Goal: Obtain resource: Download file/media

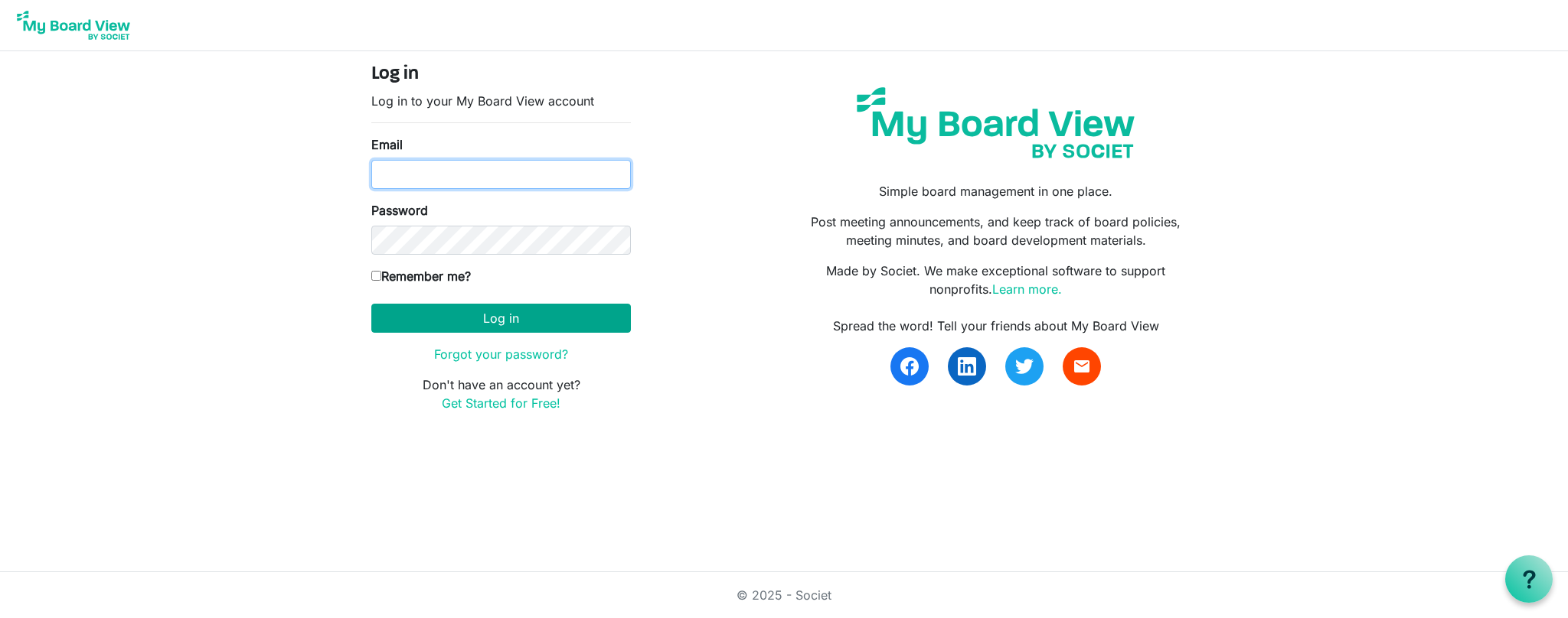
type input "wjoseph@porticocanada.ca"
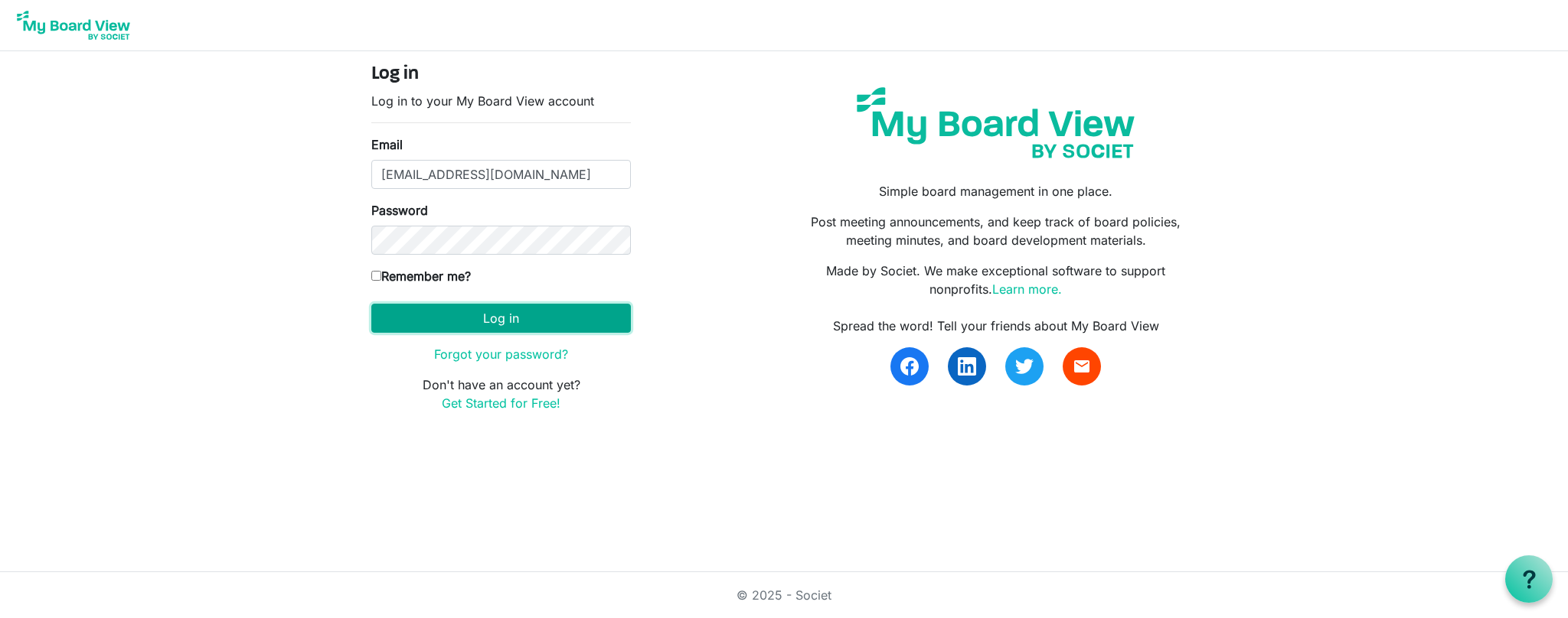
click at [495, 315] on button "Log in" at bounding box center [501, 318] width 260 height 29
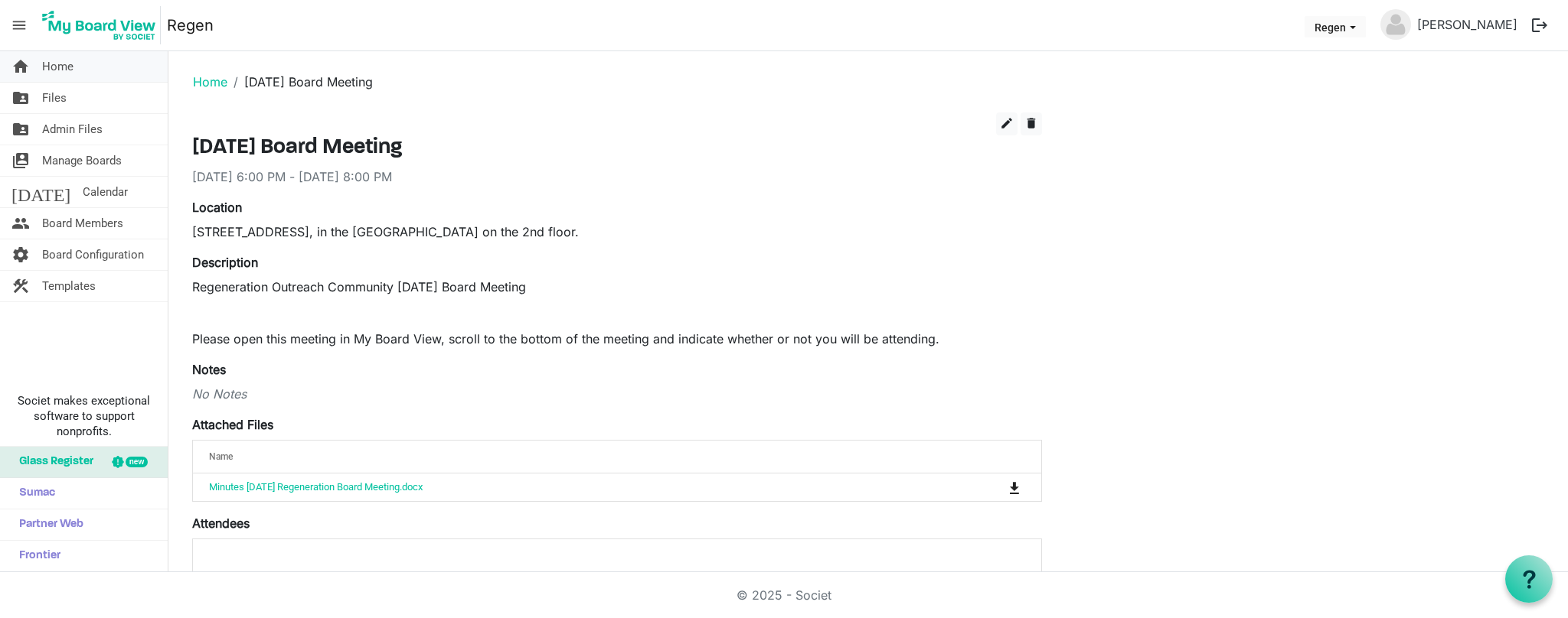
click at [65, 63] on span "Home" at bounding box center [58, 66] width 31 height 31
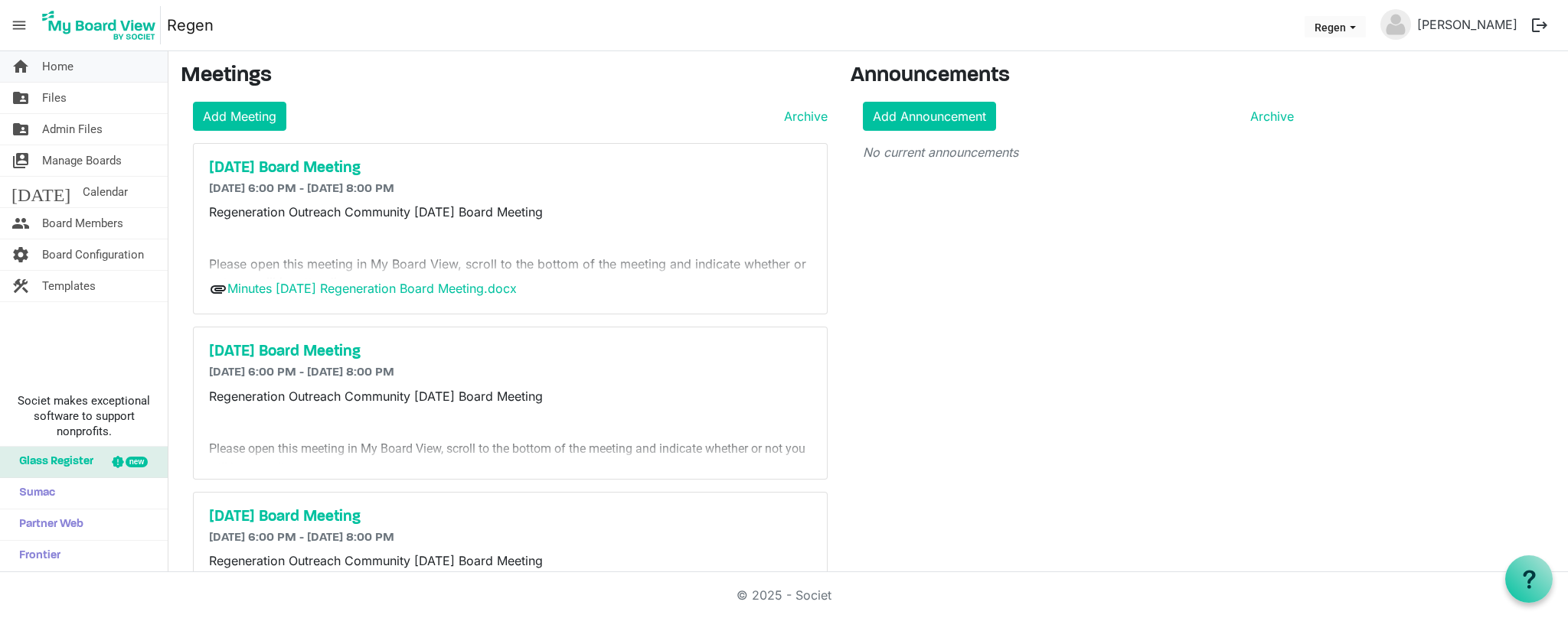
click at [55, 66] on span "Home" at bounding box center [58, 66] width 31 height 31
click at [52, 99] on span "Files" at bounding box center [54, 98] width 24 height 31
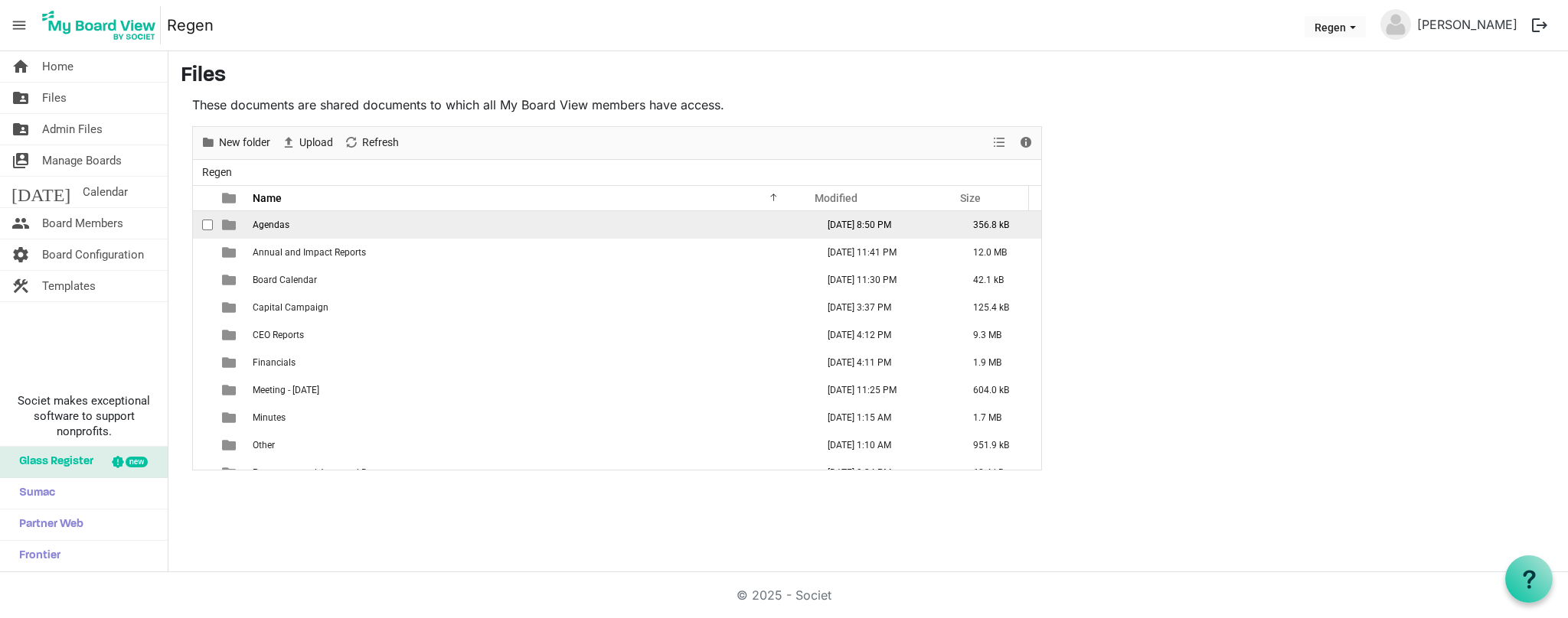
click at [261, 230] on td "Agendas" at bounding box center [530, 225] width 564 height 27
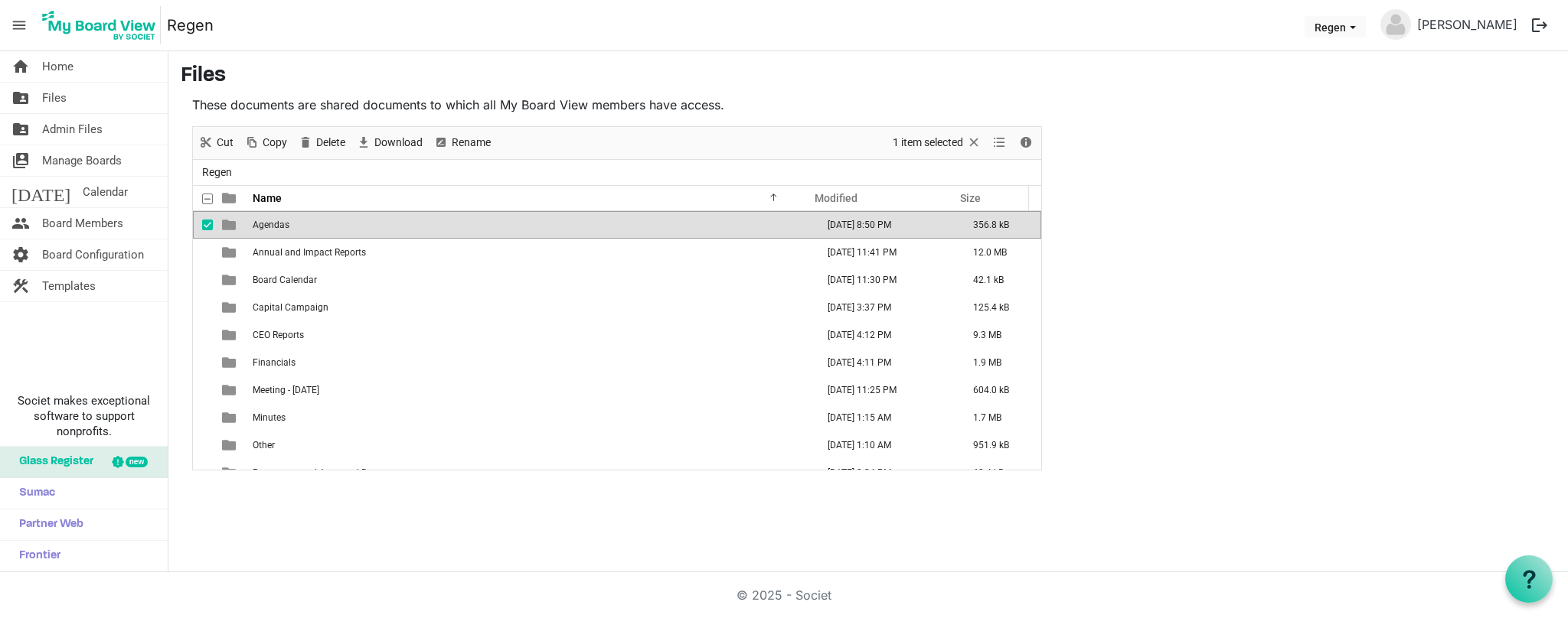
click at [263, 226] on span "Agendas" at bounding box center [271, 225] width 37 height 11
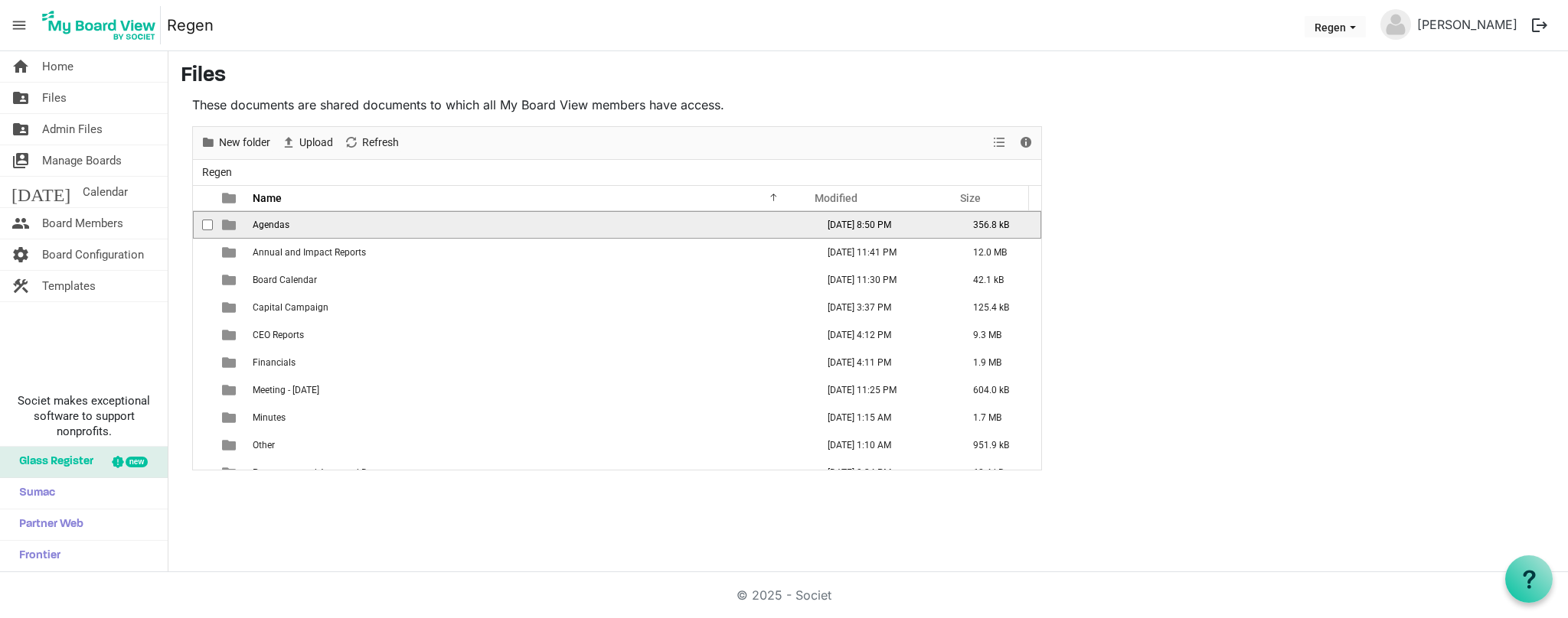
click at [263, 226] on span "Agendas" at bounding box center [271, 225] width 37 height 11
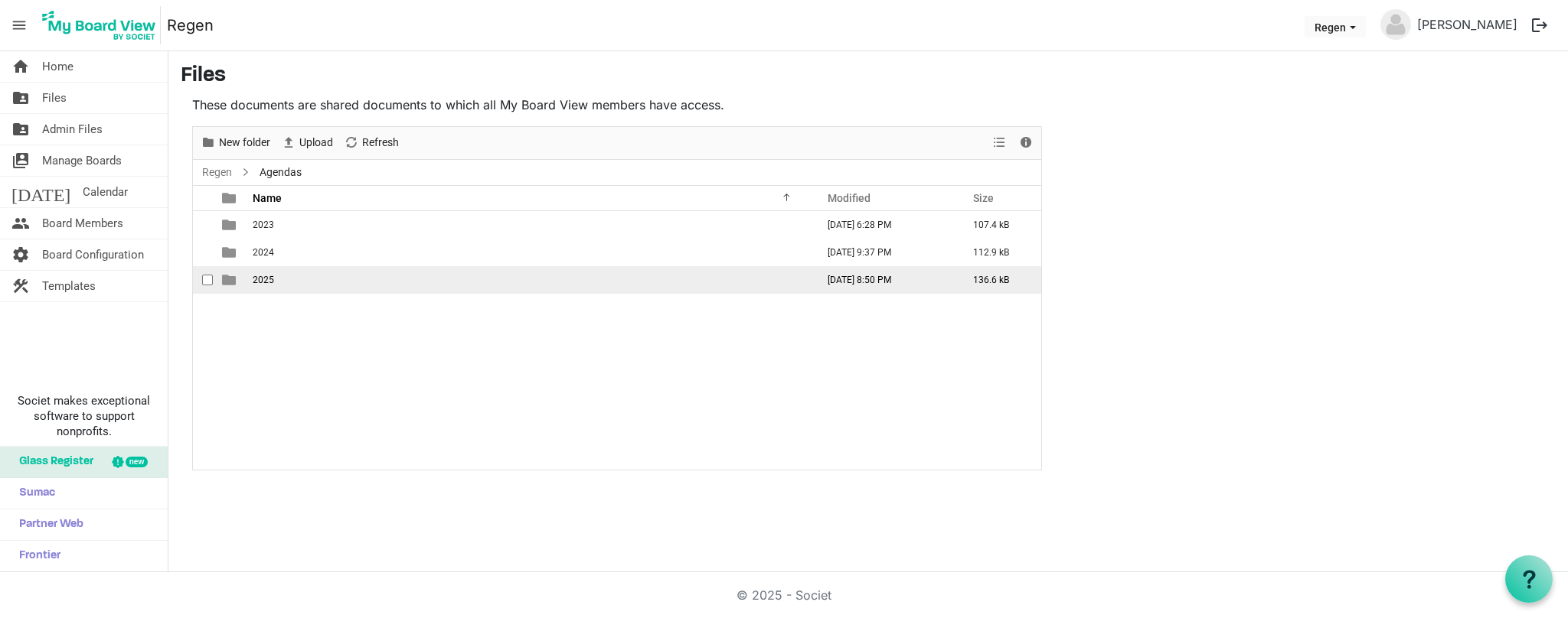
click at [265, 281] on span "2025" at bounding box center [263, 280] width 21 height 11
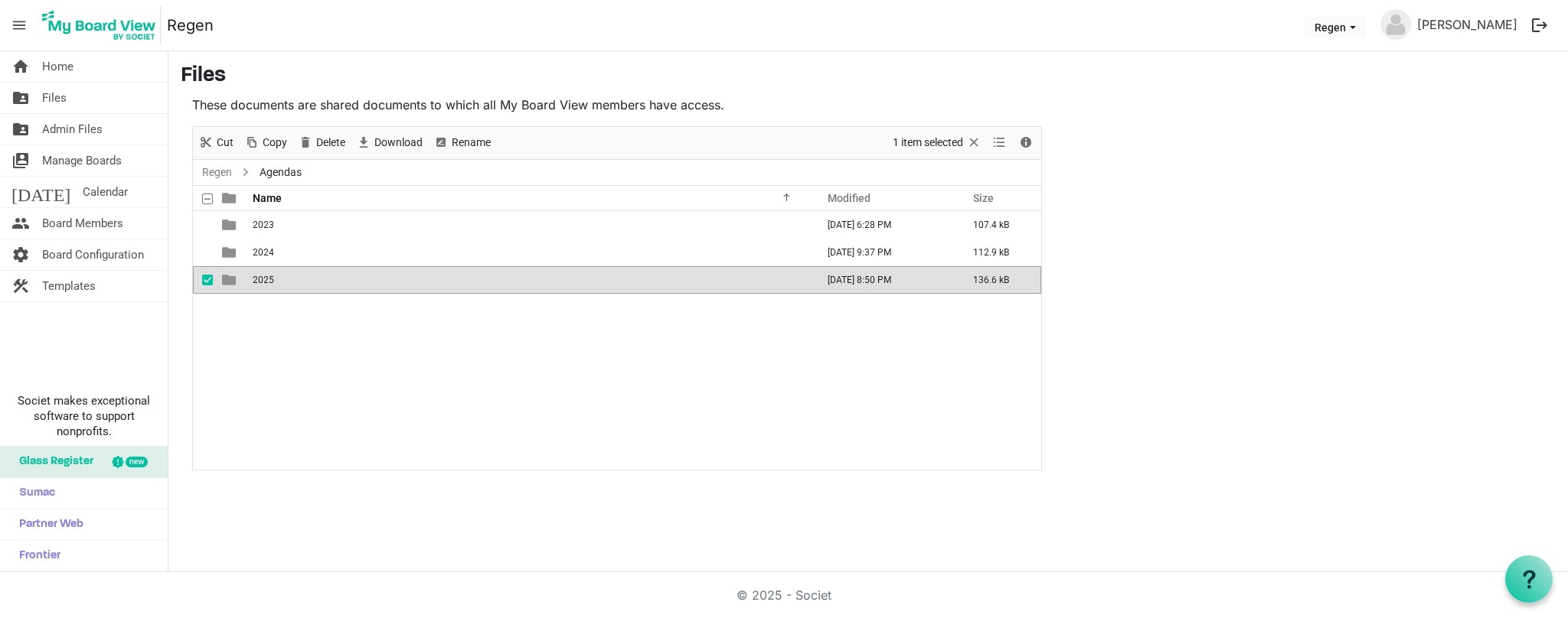
click at [265, 280] on span "2025" at bounding box center [263, 280] width 21 height 11
click at [265, 280] on div at bounding box center [617, 298] width 849 height 343
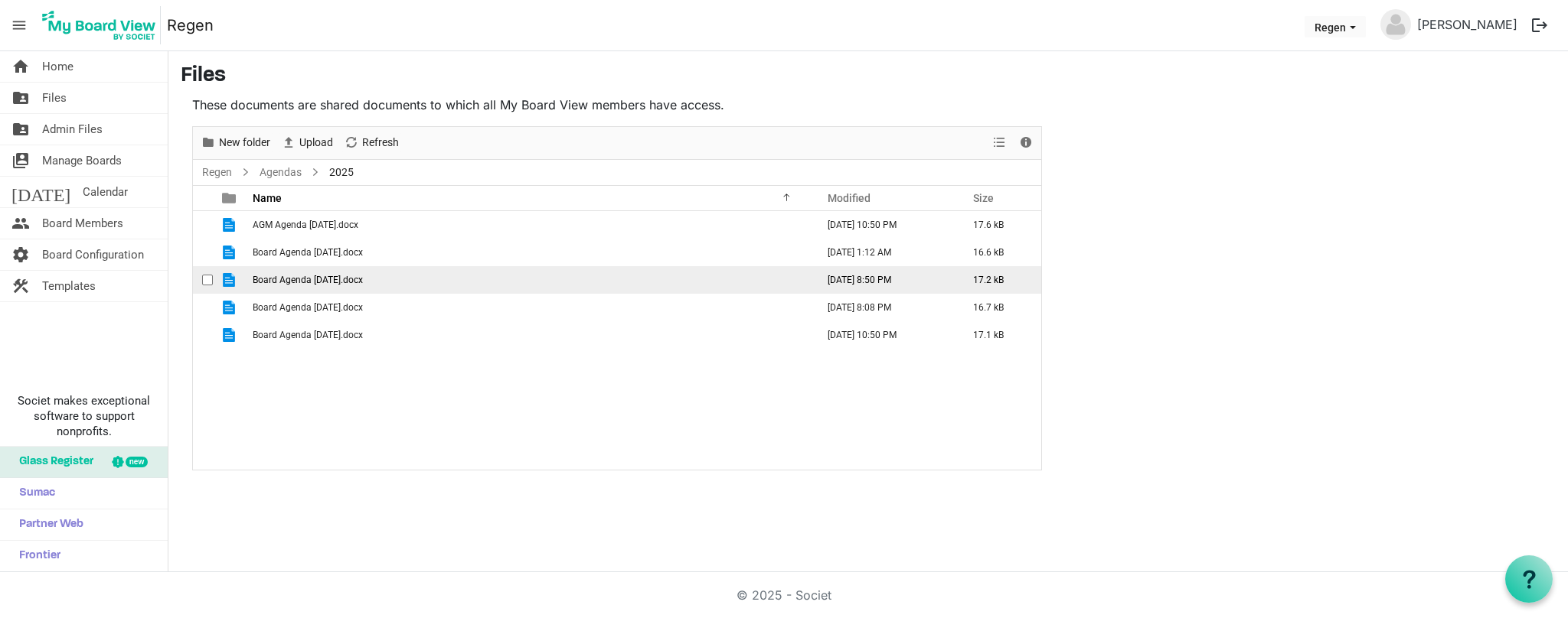
click at [329, 281] on span "Board Agenda July 28 2025.docx" at bounding box center [308, 280] width 110 height 11
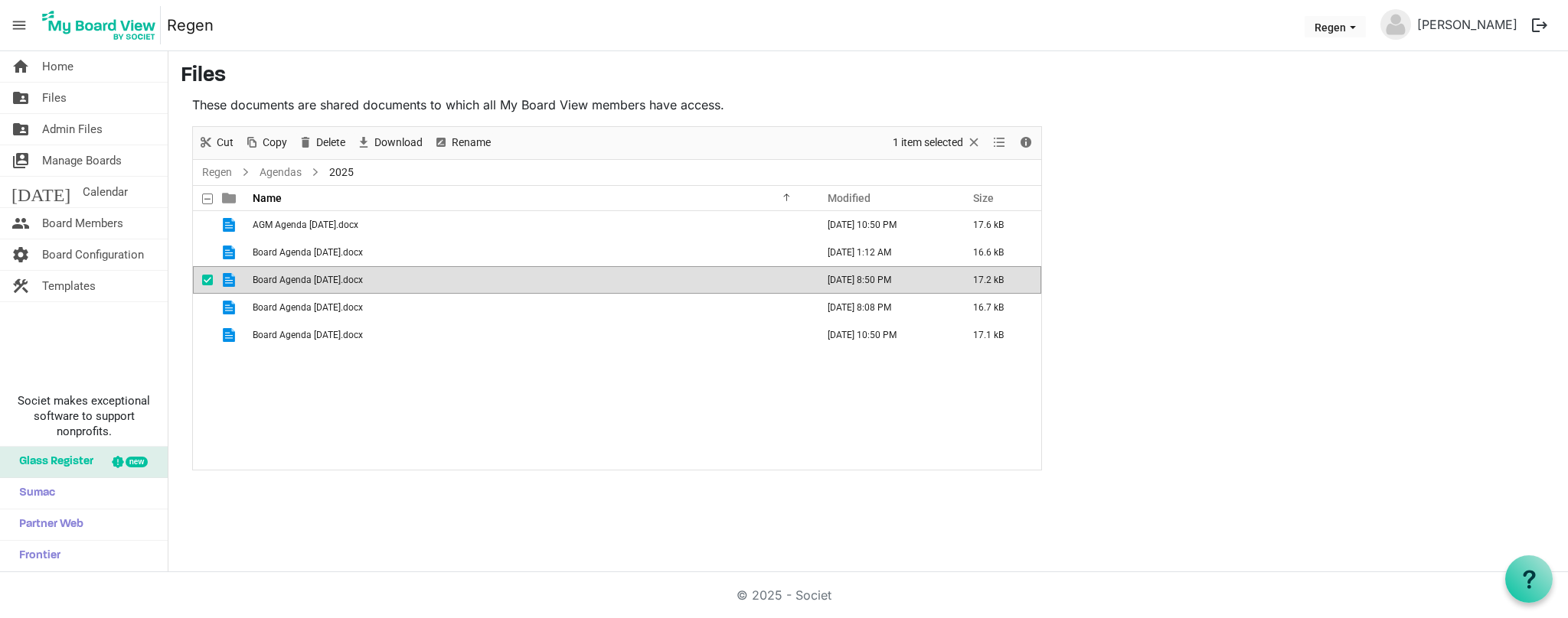
click at [320, 277] on span "Board Agenda July 28 2025.docx" at bounding box center [308, 280] width 110 height 11
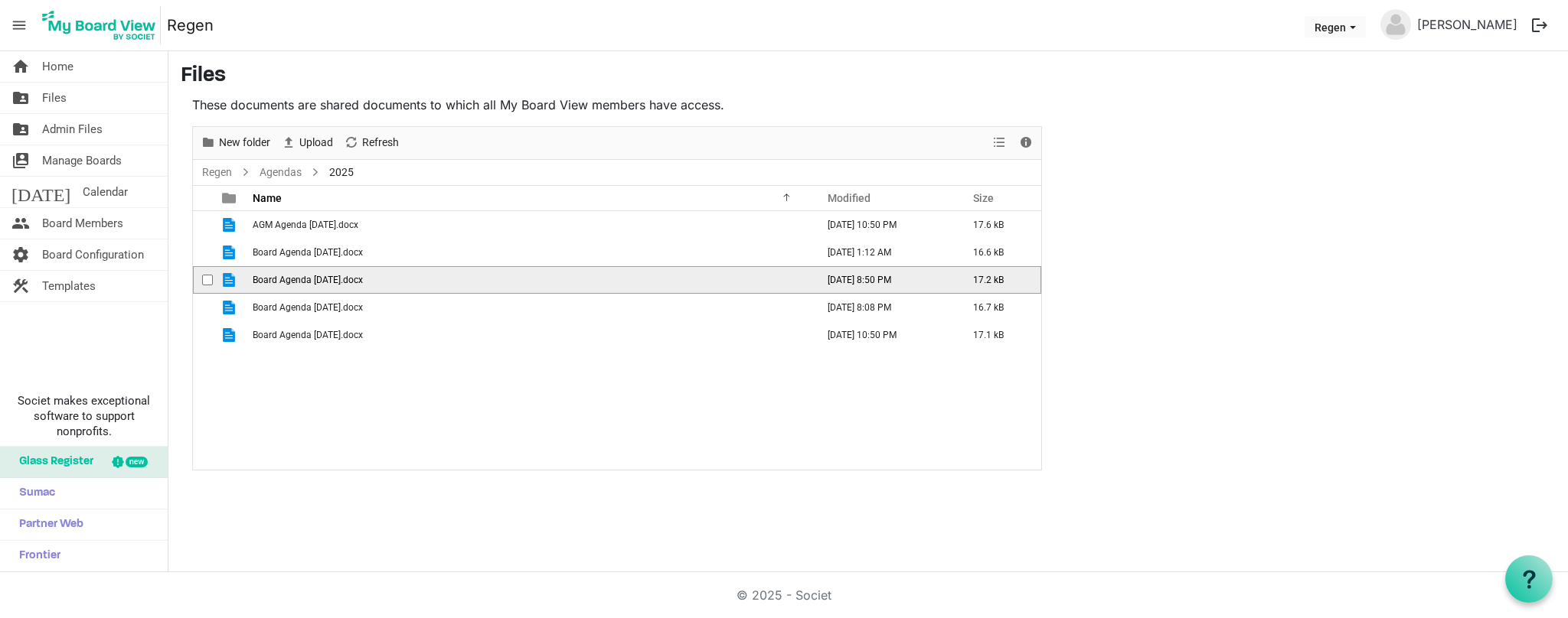
click at [320, 277] on span "Board Agenda July 28 2025.docx" at bounding box center [308, 280] width 110 height 11
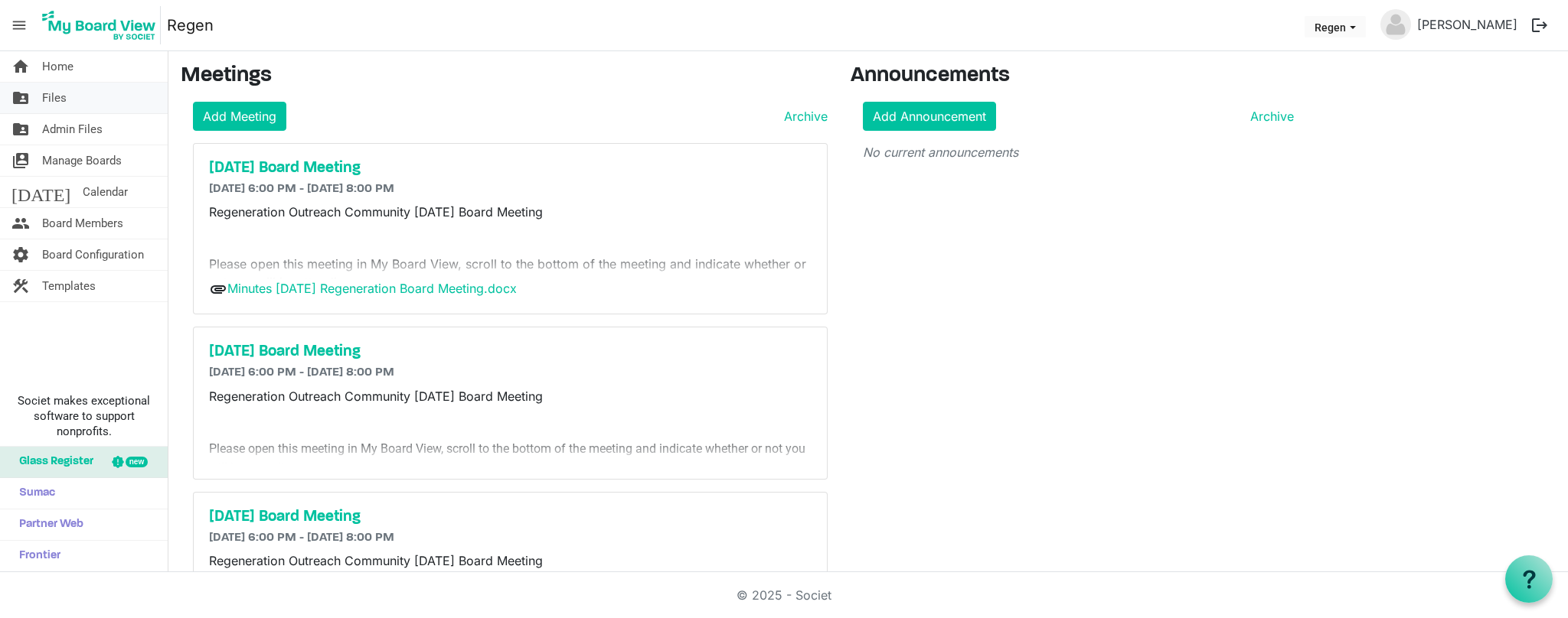
click at [63, 100] on span "Files" at bounding box center [54, 98] width 24 height 31
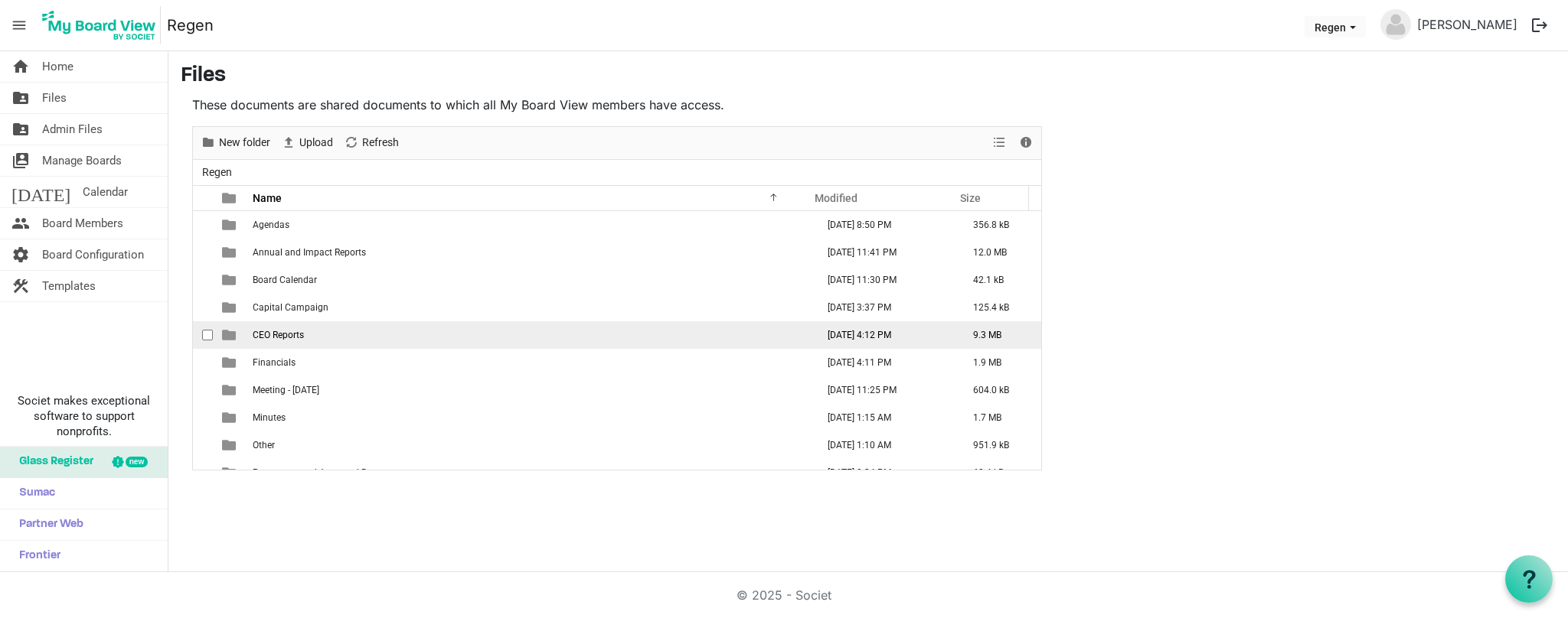
click at [270, 335] on span "CEO Reports" at bounding box center [279, 336] width 52 height 11
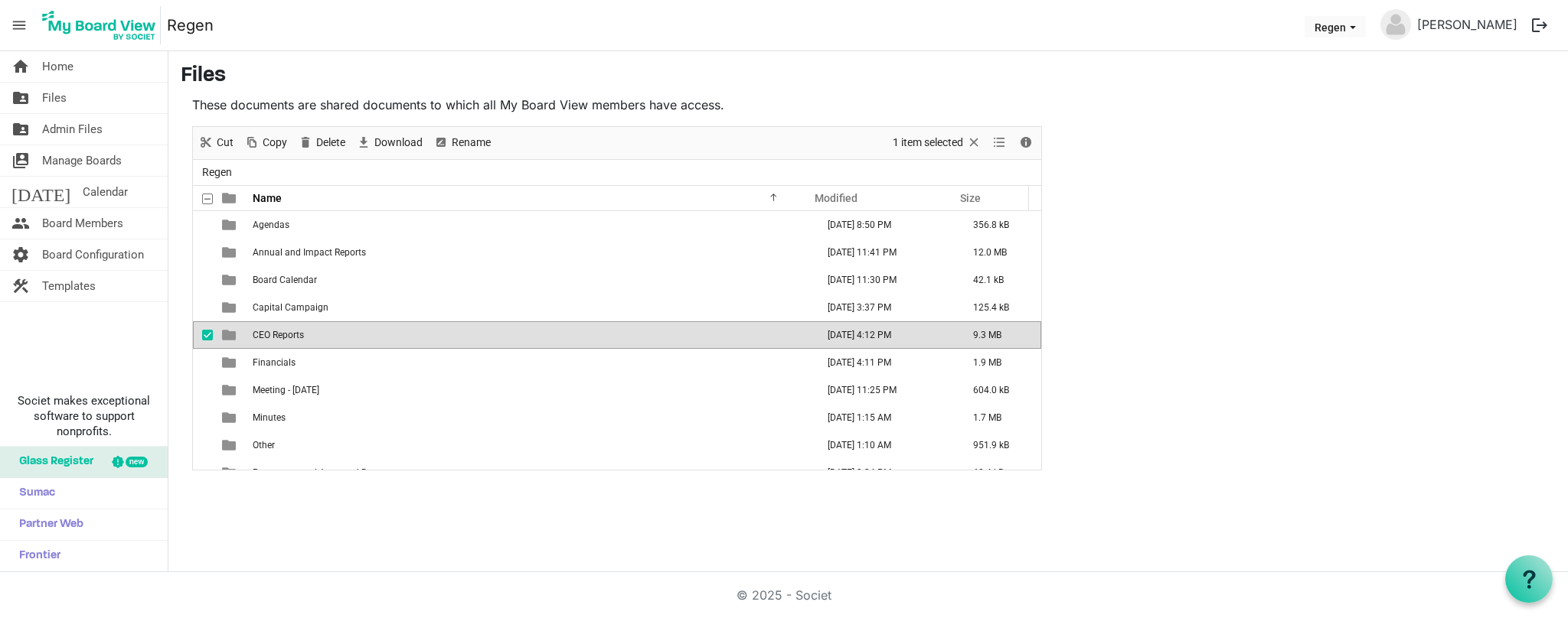
click at [271, 335] on span "CEO Reports" at bounding box center [279, 336] width 52 height 11
click at [271, 335] on div "New folder Upload Cut Copy Paste Delete Download Rename Sort by Refresh 1 item …" at bounding box center [617, 298] width 850 height 344
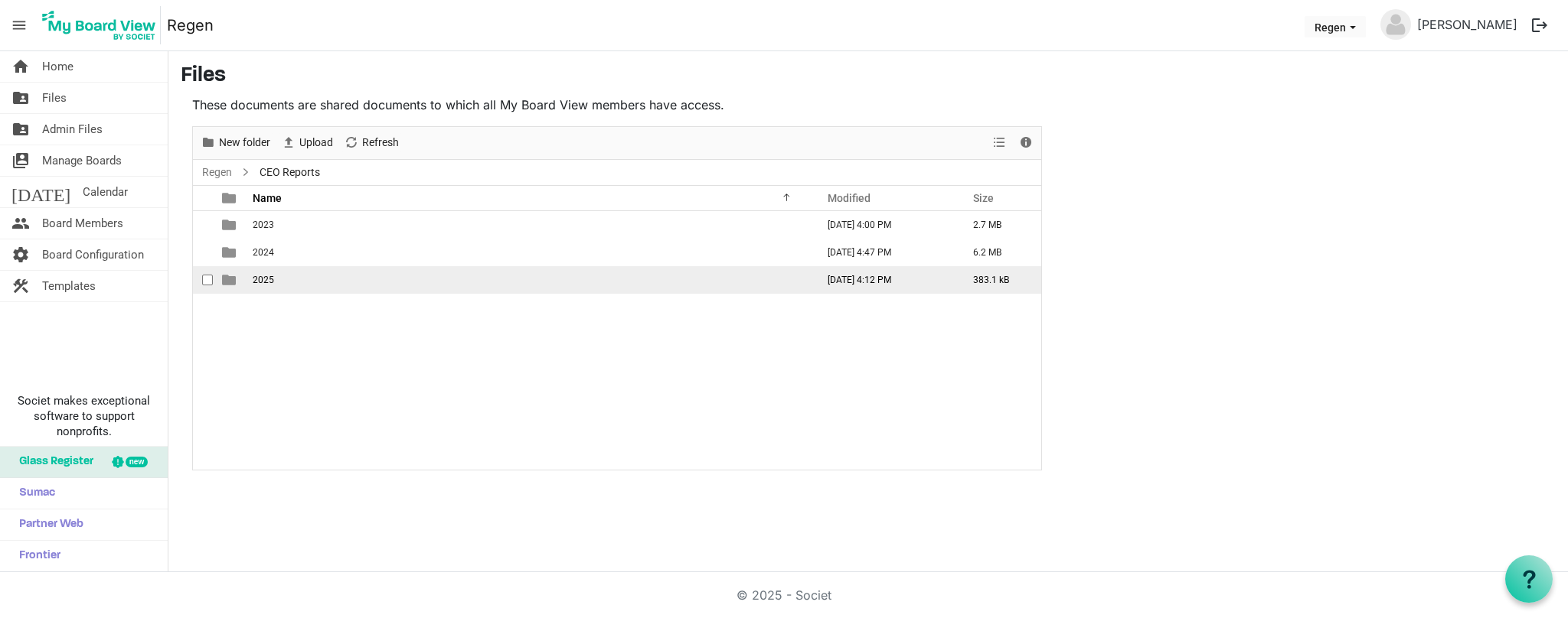
click at [265, 282] on span "2025" at bounding box center [263, 280] width 21 height 11
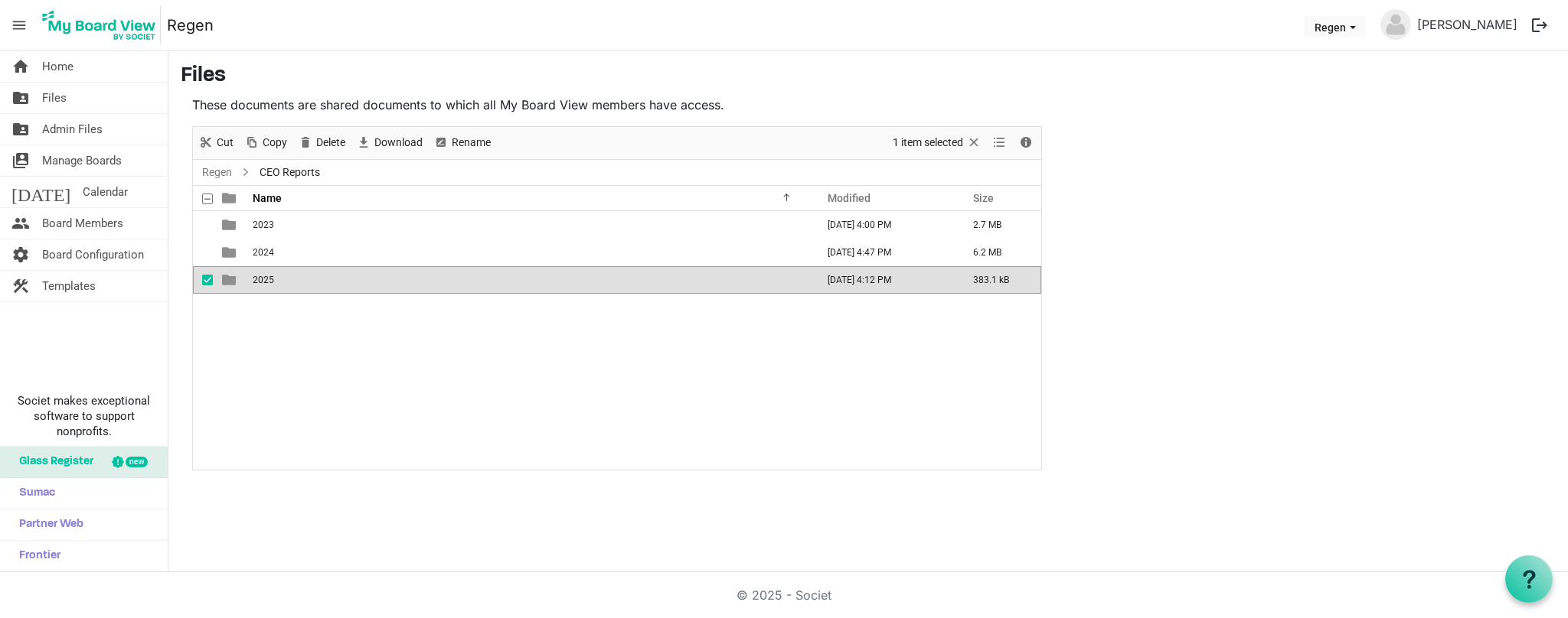
click at [265, 282] on span "2025" at bounding box center [263, 280] width 21 height 11
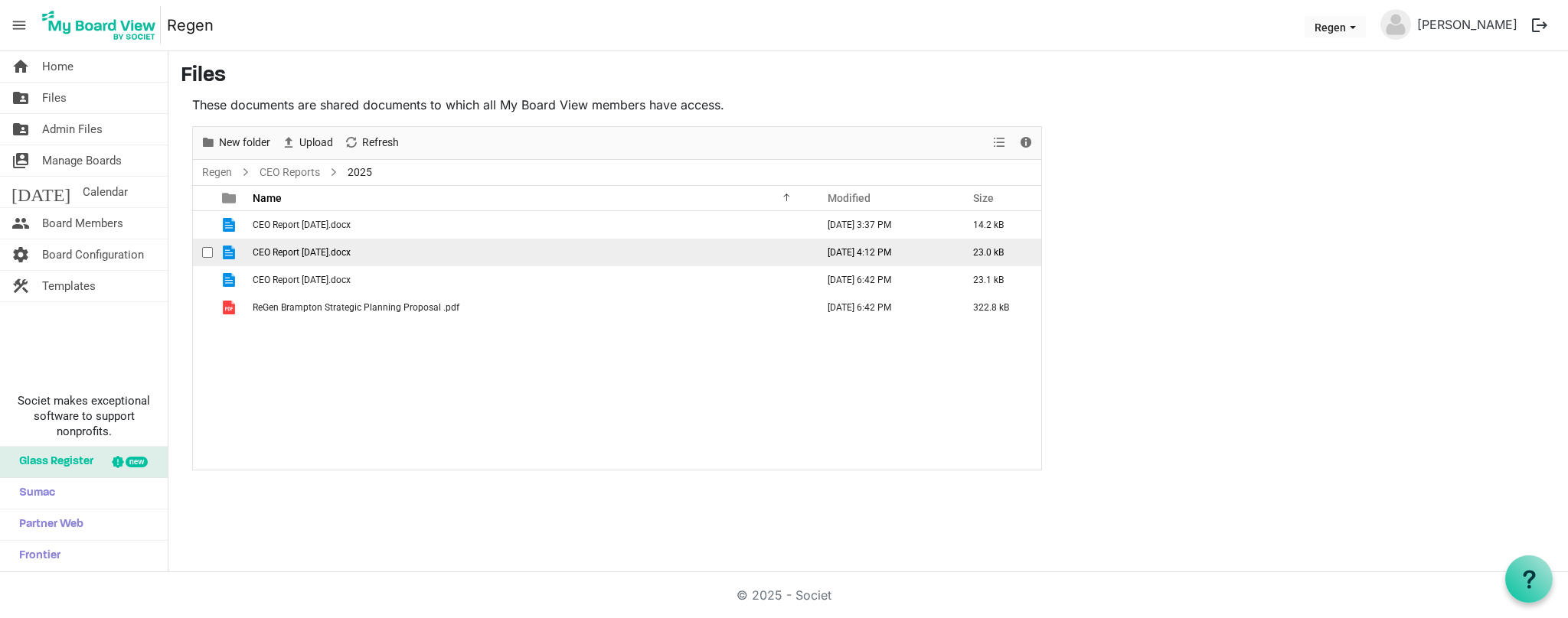
click at [320, 252] on span "CEO Report [DATE].docx" at bounding box center [301, 253] width 98 height 11
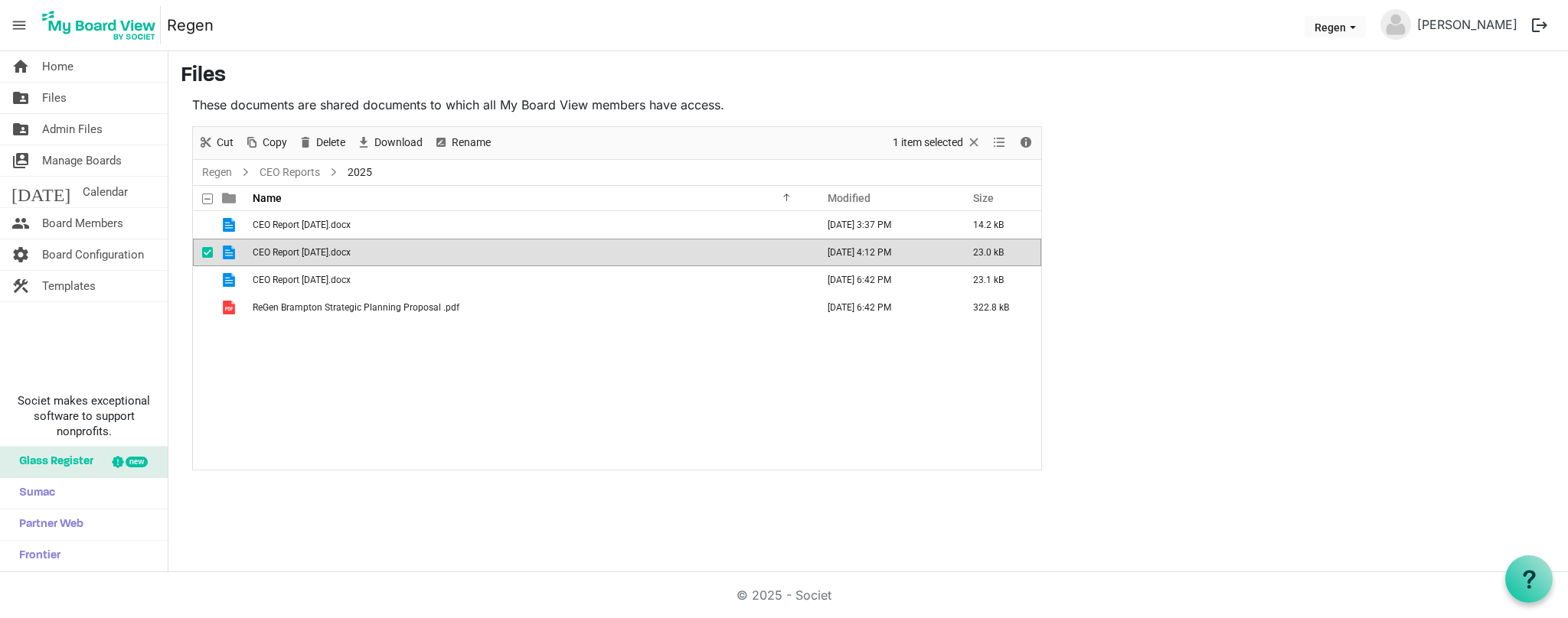
click at [351, 255] on span "CEO Report [DATE].docx" at bounding box center [301, 253] width 98 height 11
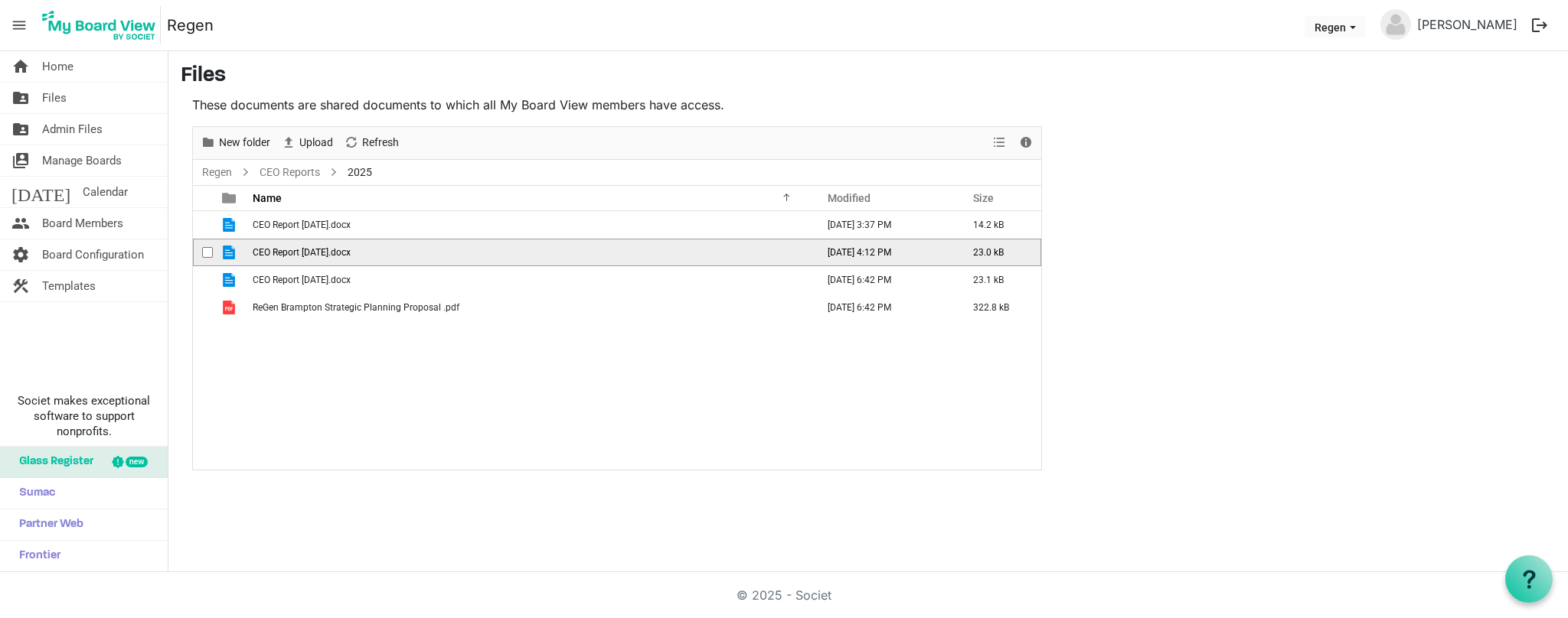
click at [351, 255] on span "CEO Report [DATE].docx" at bounding box center [301, 253] width 98 height 11
